Goal: Information Seeking & Learning: Learn about a topic

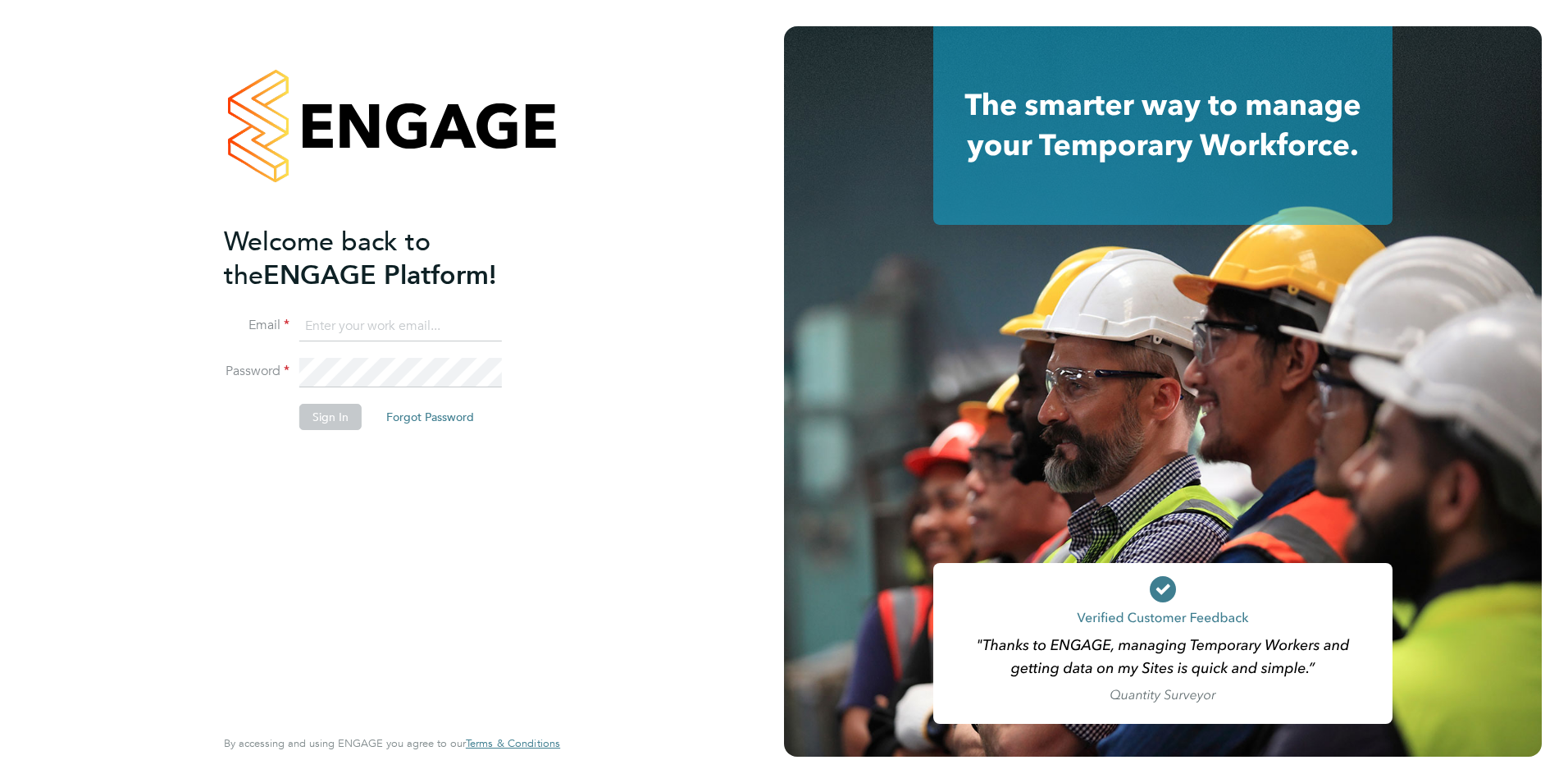
type input "connor@carbonrecruitment.co.uk"
click at [350, 428] on button "Sign In" at bounding box center [330, 416] width 62 height 26
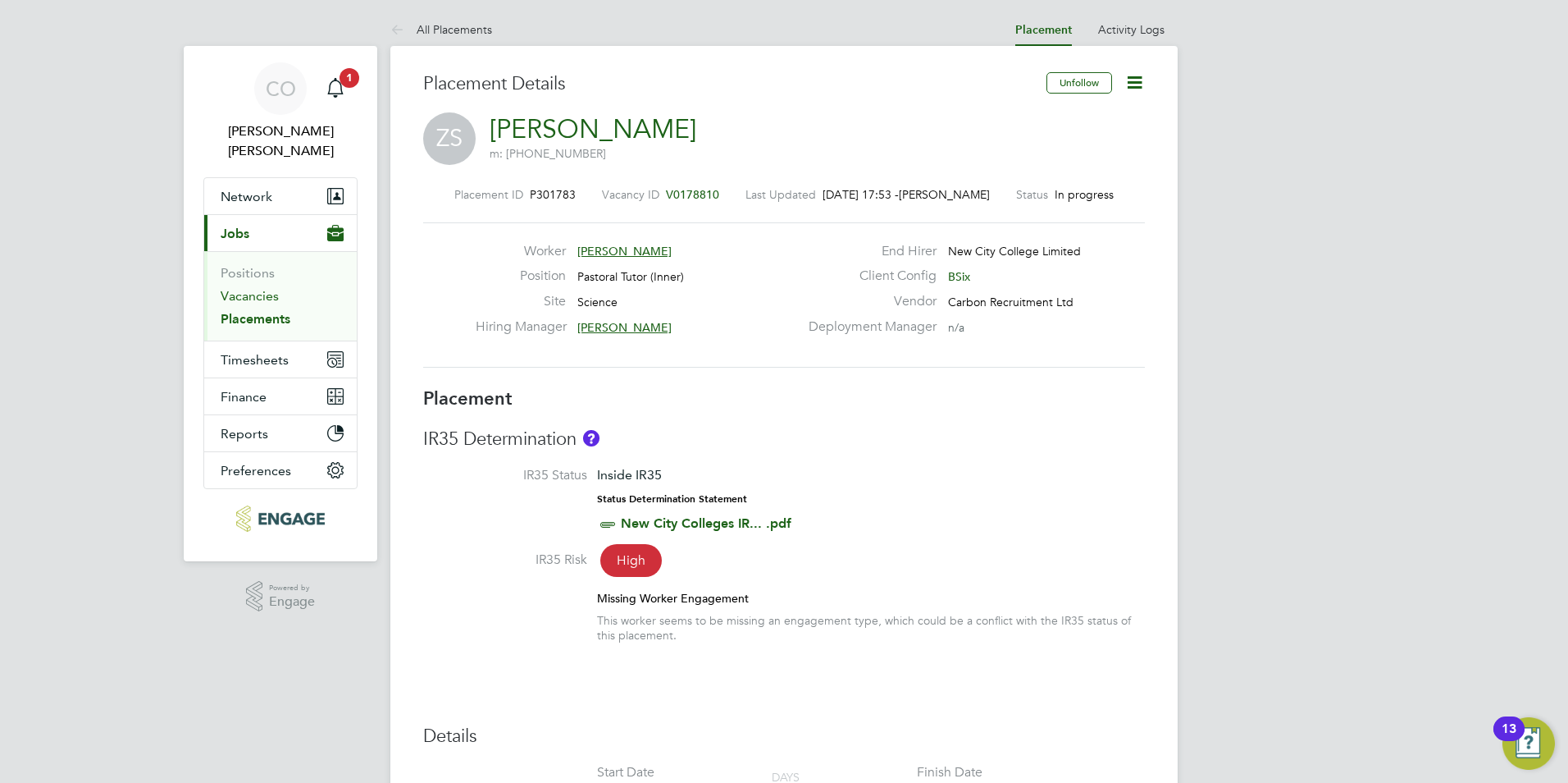
click at [267, 288] on link "Vacancies" at bounding box center [250, 296] width 59 height 15
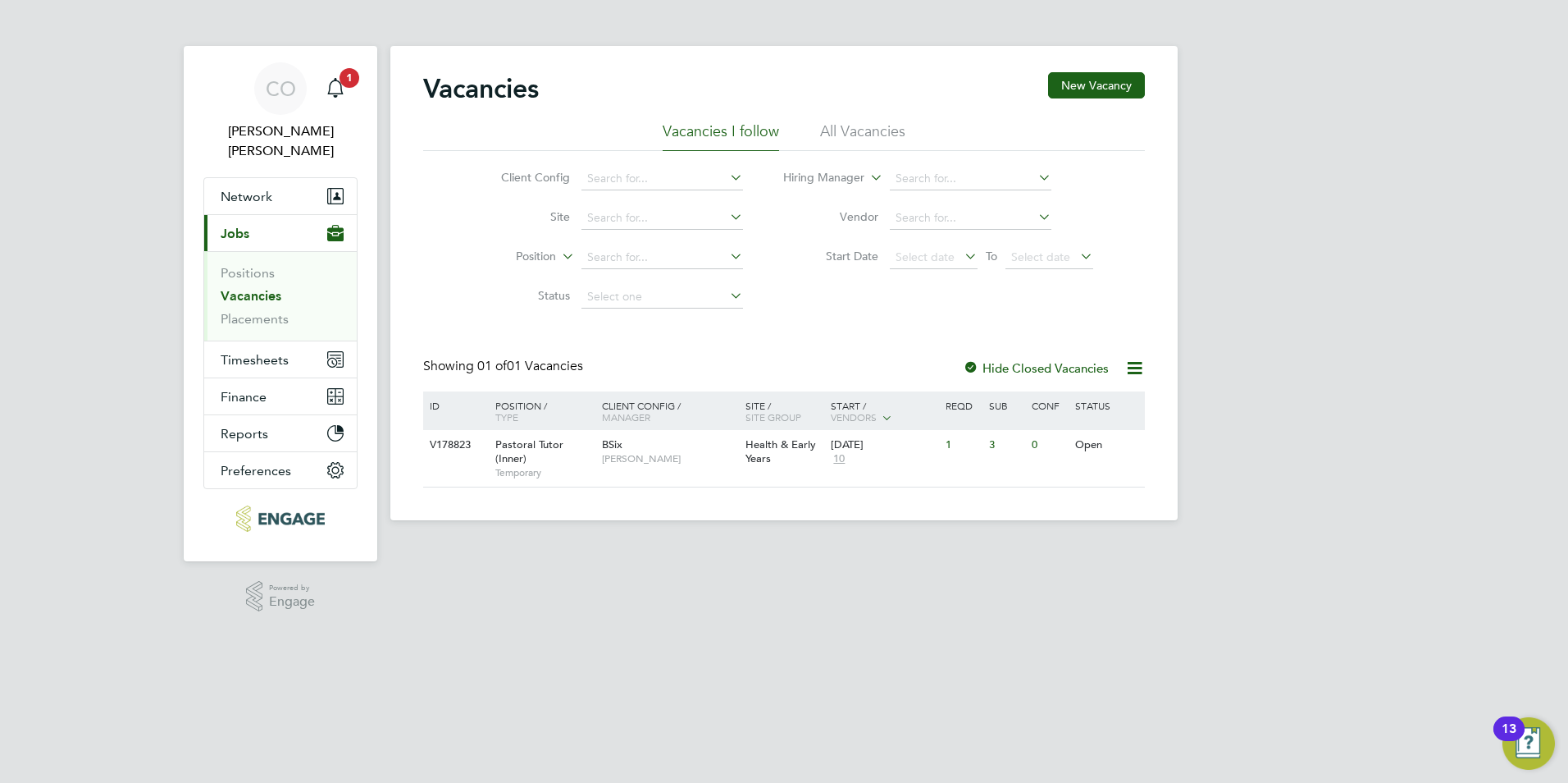
click at [232, 288] on link "Vacancies" at bounding box center [251, 296] width 60 height 15
click at [853, 127] on li "All Vacancies" at bounding box center [862, 135] width 85 height 30
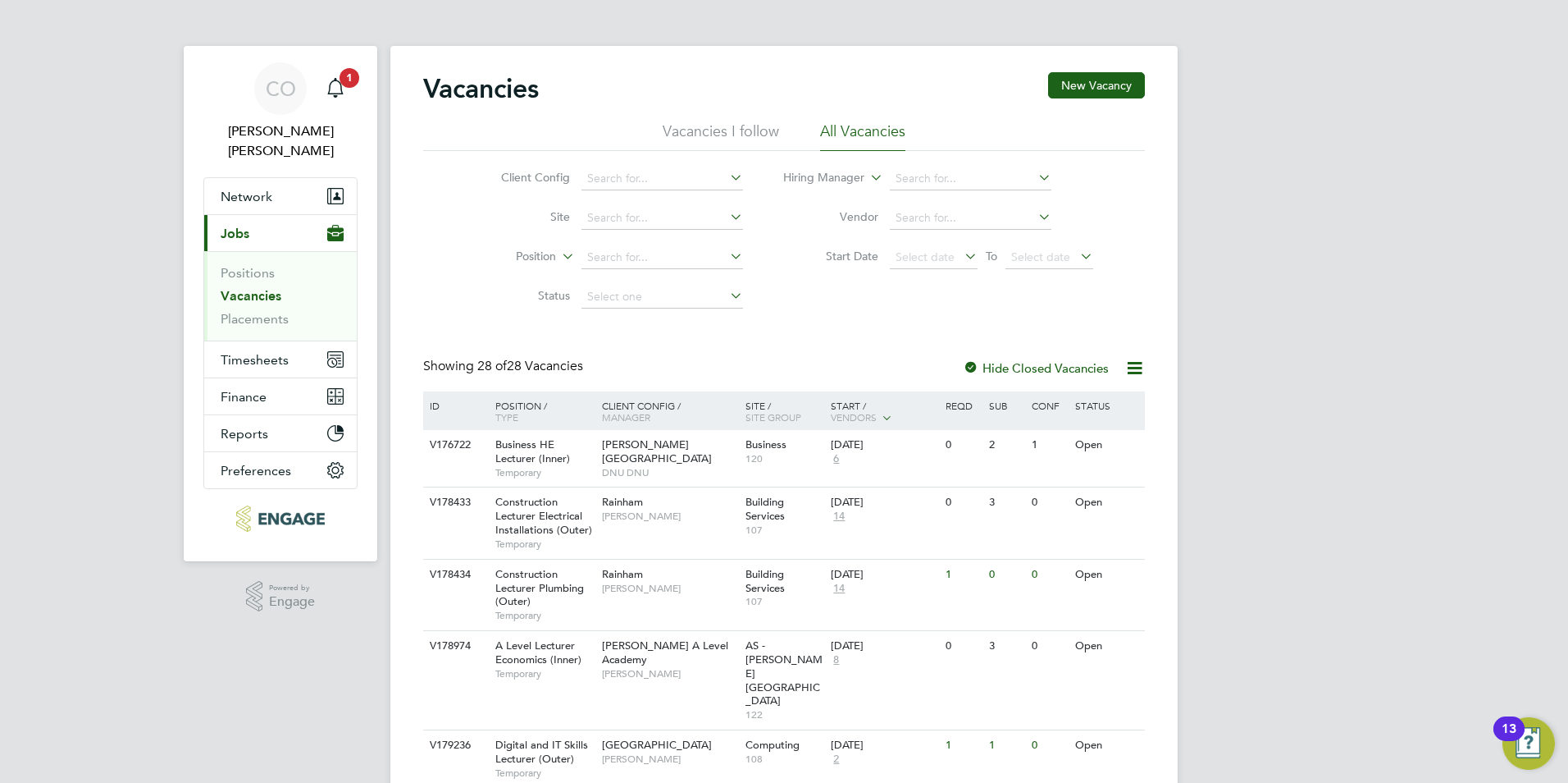
scroll to position [82, 0]
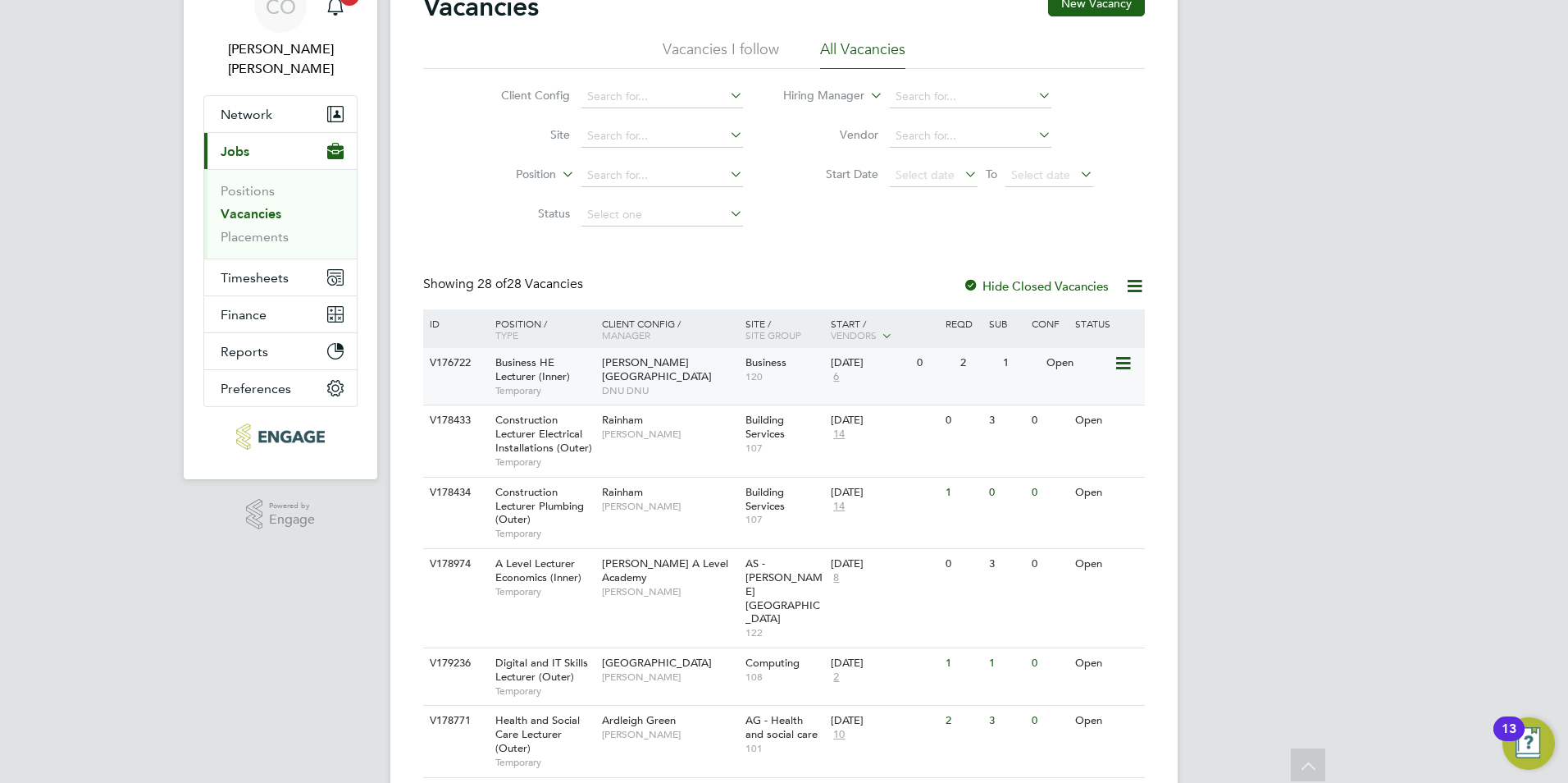
click at [710, 385] on div "[PERSON_NAME][GEOGRAPHIC_DATA] DNU DNU" at bounding box center [669, 376] width 143 height 57
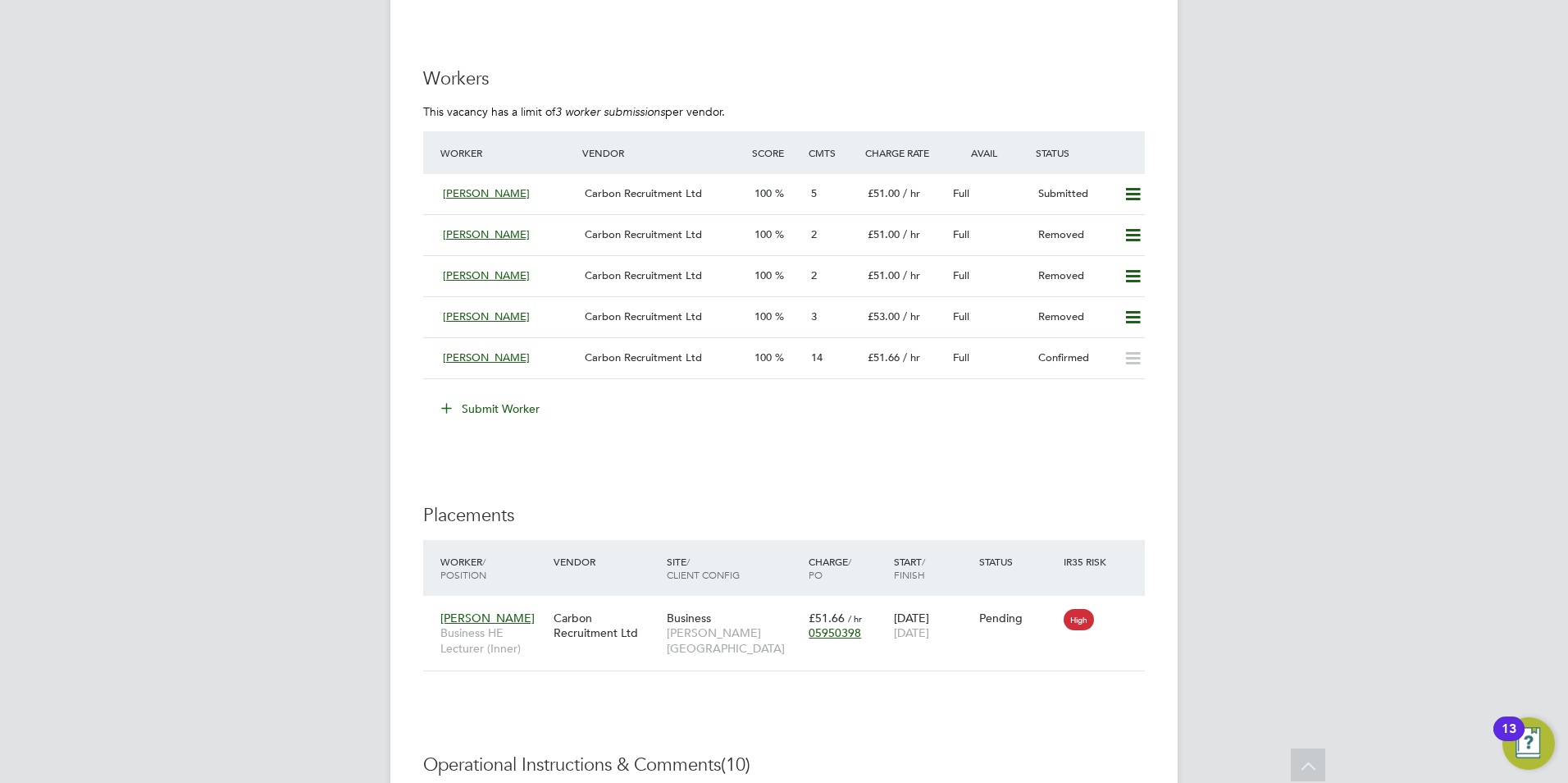
drag, startPoint x: 547, startPoint y: 317, endPoint x: 413, endPoint y: 311, distance: 134.1
click at [413, 311] on div "Vacancy Details Follow 1 x Business HE Lecturer (Inner) - V176722 Confirmed 1 o…" at bounding box center [784, 366] width 787 height 3759
drag, startPoint x: 559, startPoint y: 318, endPoint x: 883, endPoint y: 648, distance: 462.5
click at [815, 597] on div "IR35 Determination IR35 Status Inside IR35 Status Determination Statement New C…" at bounding box center [784, 502] width 722 height 3424
drag, startPoint x: 559, startPoint y: 269, endPoint x: 396, endPoint y: 392, distance: 204.2
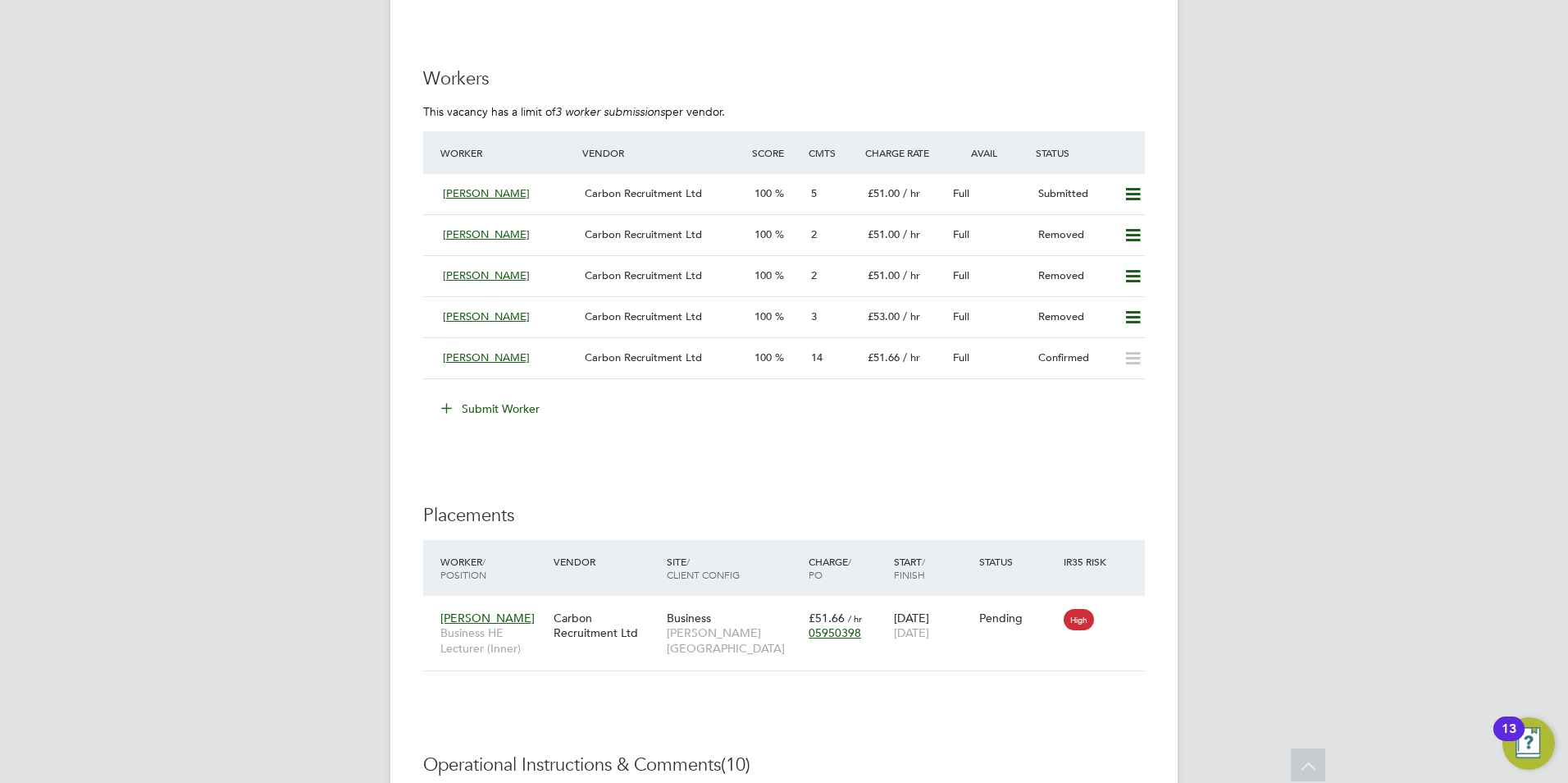
click at [396, 392] on div "Vacancy Details Follow 1 x Business HE Lecturer (Inner) - V176722 Confirmed 1 o…" at bounding box center [784, 366] width 787 height 3759
drag, startPoint x: 531, startPoint y: 273, endPoint x: 406, endPoint y: 283, distance: 125.4
click at [407, 282] on div "Vacancy Details Follow 1 x Business HE Lecturer (Inner) - V176722 Confirmed 1 o…" at bounding box center [784, 366] width 787 height 3759
drag, startPoint x: 414, startPoint y: 279, endPoint x: 774, endPoint y: 449, distance: 398.1
click at [770, 446] on div "Vacancy Details Follow 1 x Business HE Lecturer (Inner) - V176722 Confirmed 1 o…" at bounding box center [784, 366] width 787 height 3759
